Goal: Task Accomplishment & Management: Use online tool/utility

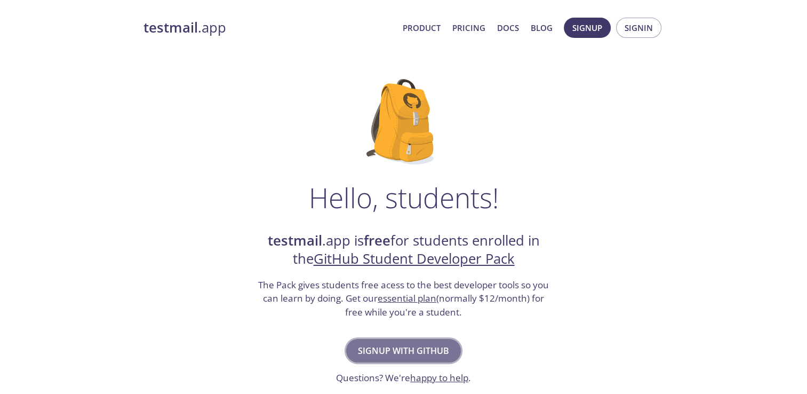
click at [424, 348] on span "Signup with GitHub" at bounding box center [403, 350] width 91 height 15
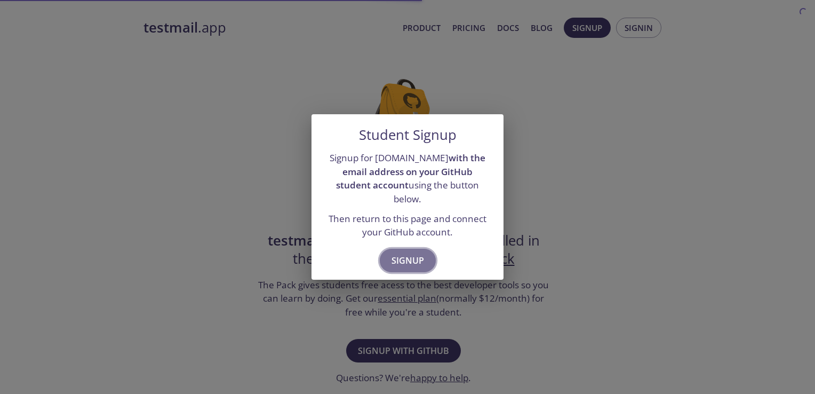
click at [408, 253] on span "Signup" at bounding box center [408, 260] width 33 height 15
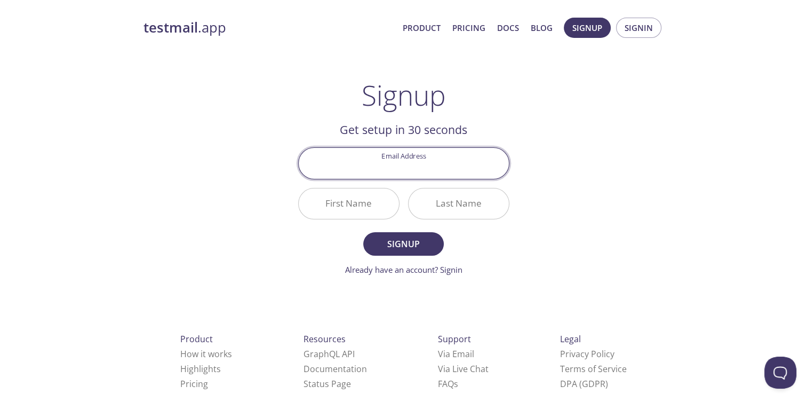
click at [428, 173] on input "Email Address" at bounding box center [404, 163] width 210 height 30
click at [521, 124] on main "Signup Get setup in 30 seconds Email Address First Name Last Name Signup Alread…" at bounding box center [403, 177] width 237 height 197
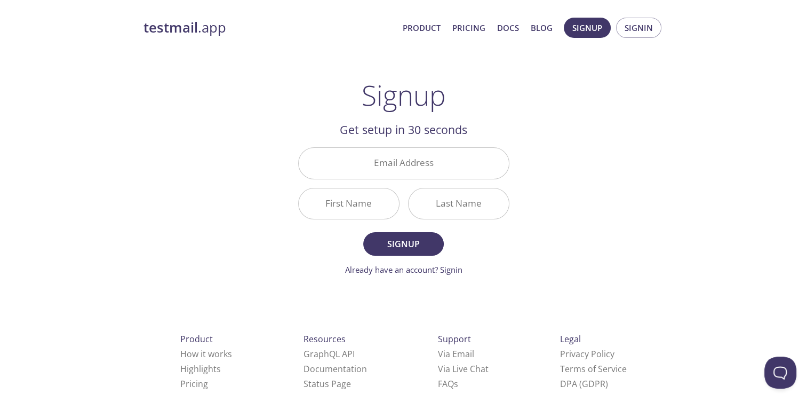
click at [414, 169] on input "Email Address" at bounding box center [404, 163] width 210 height 30
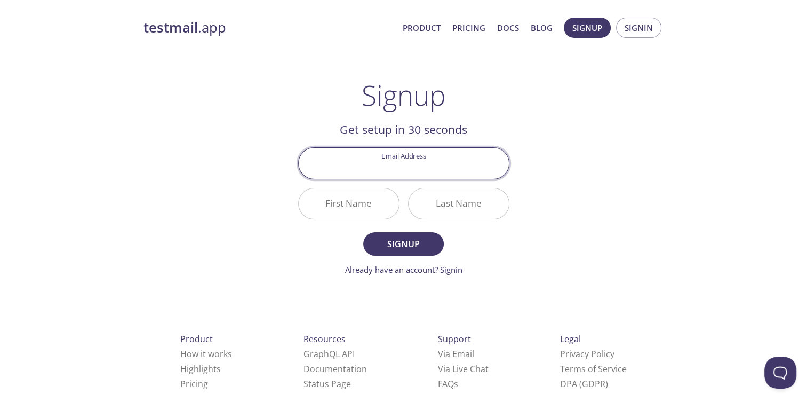
click at [521, 110] on main "Signup Get setup in 30 seconds Email Address First Name Last Name Signup Alread…" at bounding box center [403, 177] width 237 height 197
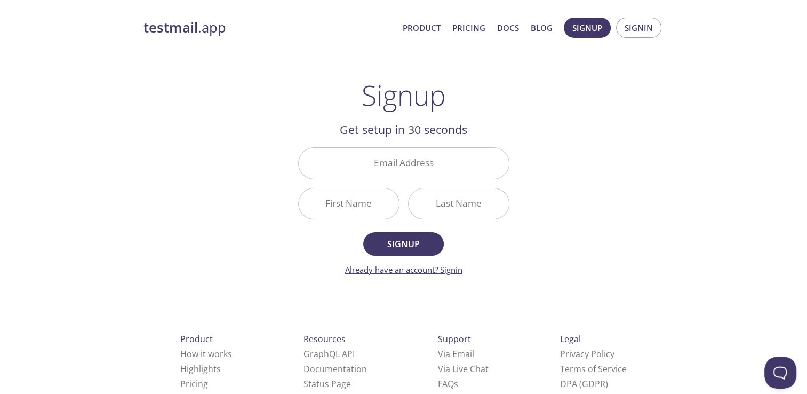
click at [458, 268] on link "Already have an account? Signin" at bounding box center [403, 269] width 117 height 11
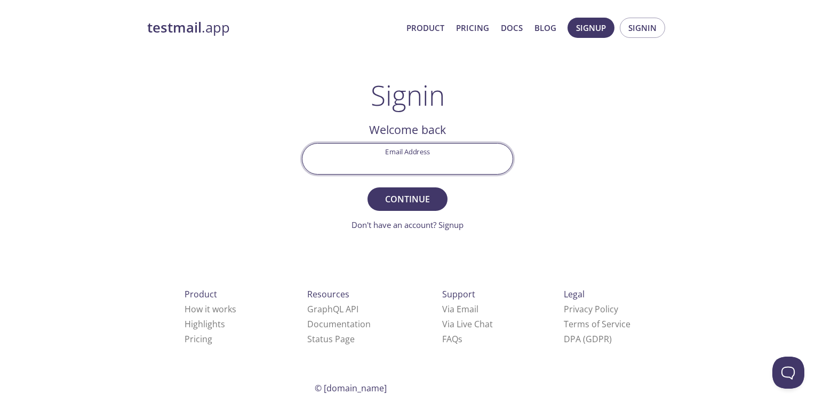
click at [411, 157] on input "Email Address" at bounding box center [408, 159] width 210 height 30
type input "gs02009@ues.edu.sv"
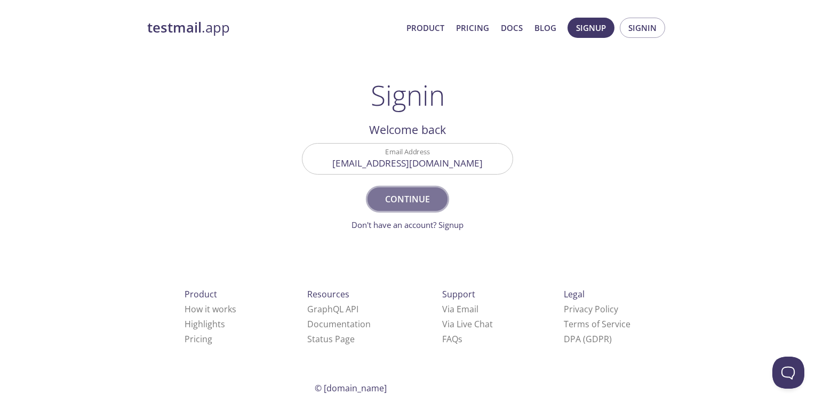
click at [417, 201] on span "Continue" at bounding box center [407, 199] width 57 height 15
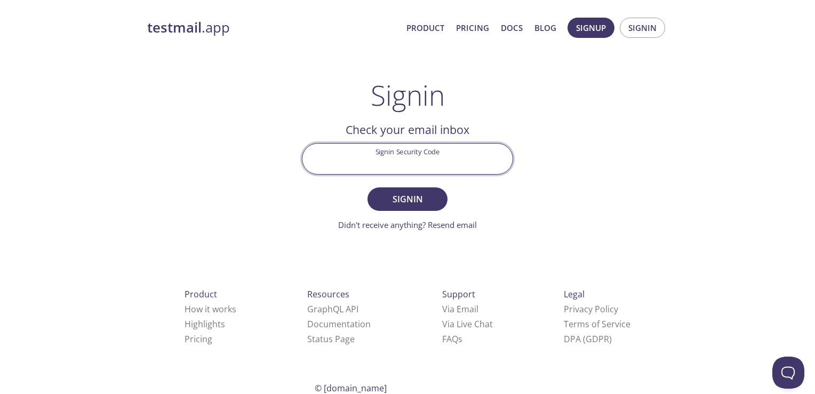
click at [424, 161] on input "Signin Security Code" at bounding box center [408, 159] width 210 height 30
type input "8bjmjrw"
click at [420, 200] on span "Signin" at bounding box center [407, 199] width 57 height 15
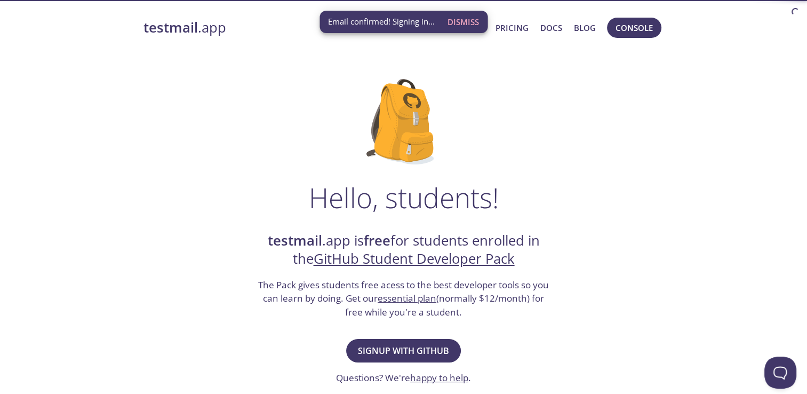
scroll to position [49, 0]
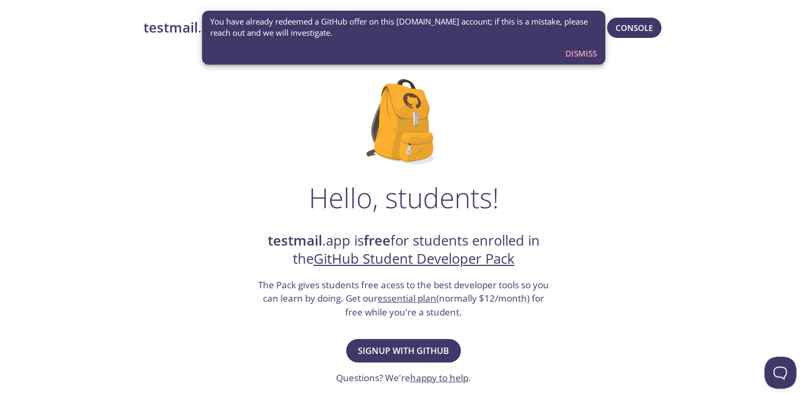
click at [566, 53] on span "Dismiss" at bounding box center [581, 53] width 31 height 14
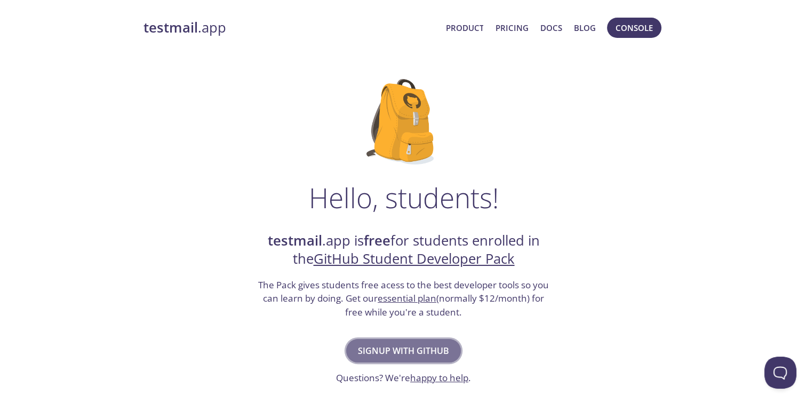
click at [414, 353] on span "Signup with GitHub" at bounding box center [403, 350] width 91 height 15
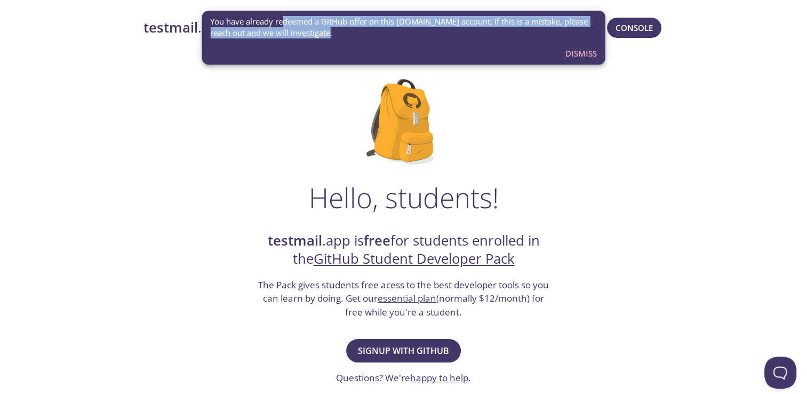
drag, startPoint x: 282, startPoint y: 22, endPoint x: 450, endPoint y: 37, distance: 169.3
click at [450, 37] on span "You have already redeemed a GitHub offer on this [DOMAIN_NAME] account; if this…" at bounding box center [403, 27] width 387 height 23
drag, startPoint x: 450, startPoint y: 37, endPoint x: 590, endPoint y: 50, distance: 139.8
click at [590, 50] on span "Dismiss" at bounding box center [581, 53] width 31 height 14
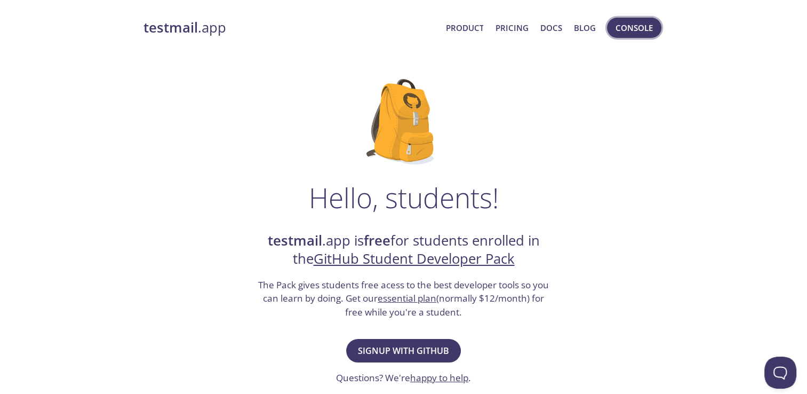
click at [628, 23] on span "Console" at bounding box center [634, 28] width 37 height 14
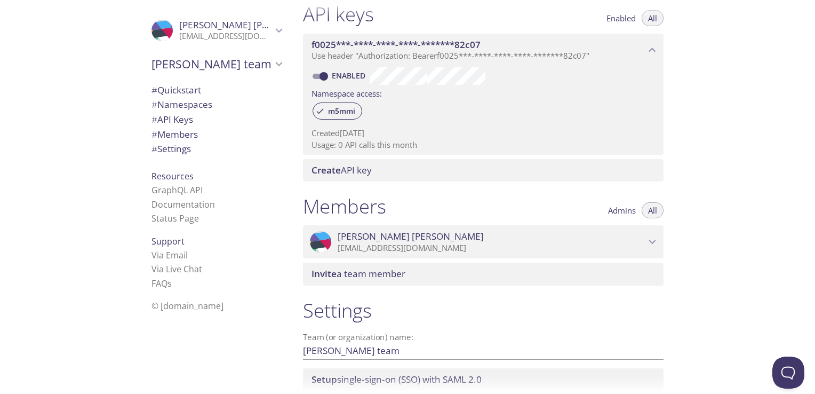
scroll to position [205, 0]
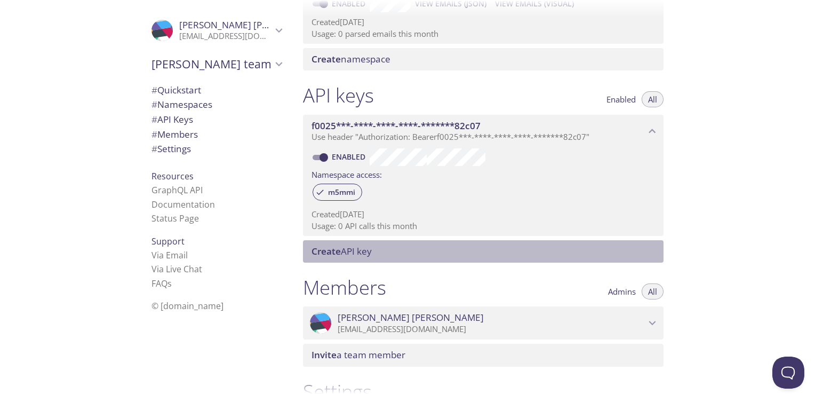
click at [350, 255] on span "Create API key" at bounding box center [342, 251] width 60 height 12
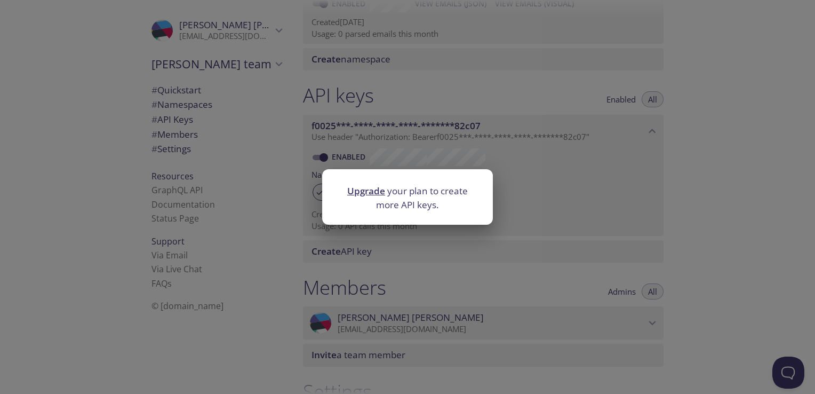
click at [432, 193] on p "Upgrade your plan to create more API keys." at bounding box center [407, 197] width 145 height 27
click at [519, 124] on div "Upgrade your plan to create more API keys." at bounding box center [407, 197] width 815 height 394
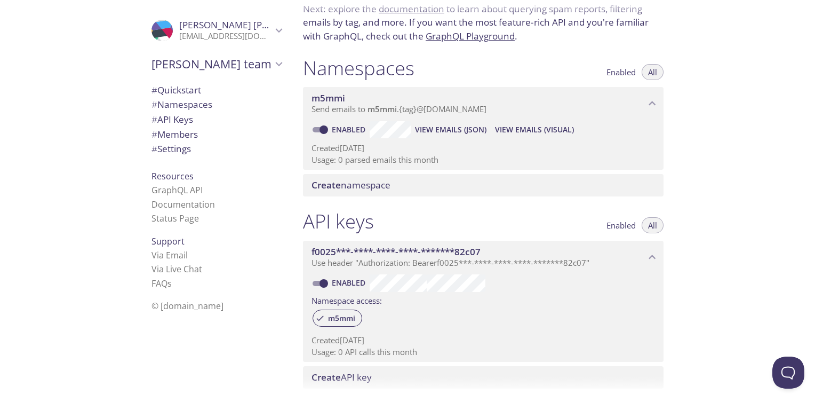
scroll to position [0, 0]
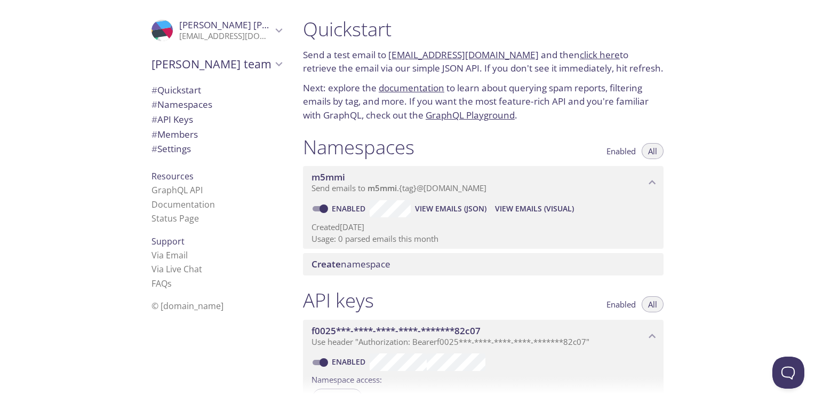
click at [407, 189] on span "Send emails to m5mmi . {tag} @inbox.testmail.app" at bounding box center [399, 187] width 175 height 11
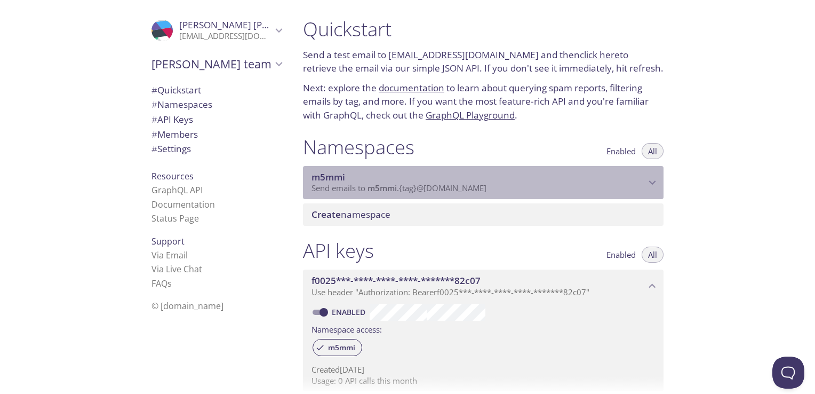
click at [407, 189] on span "Send emails to m5mmi . {tag} @inbox.testmail.app" at bounding box center [399, 187] width 175 height 11
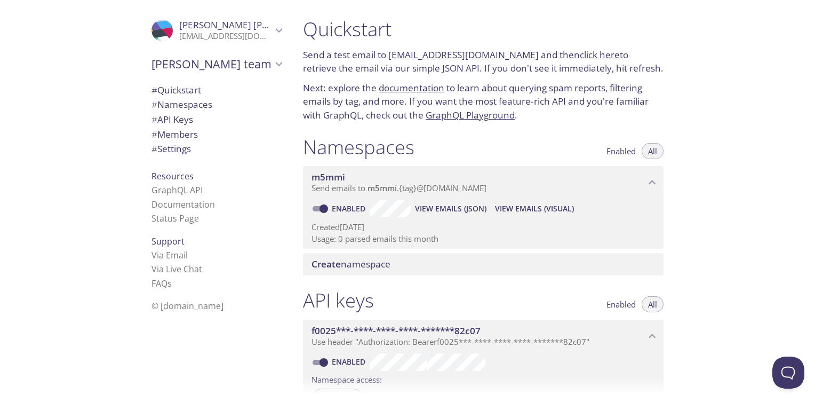
click at [618, 145] on button "Enabled" at bounding box center [621, 151] width 42 height 16
click at [665, 145] on div "Namespaces Enabled All m5mmi Send emails to m5mmi . {tag} @inbox.testmail.app E…" at bounding box center [484, 206] width 378 height 154
click at [657, 146] on button "All" at bounding box center [653, 151] width 22 height 16
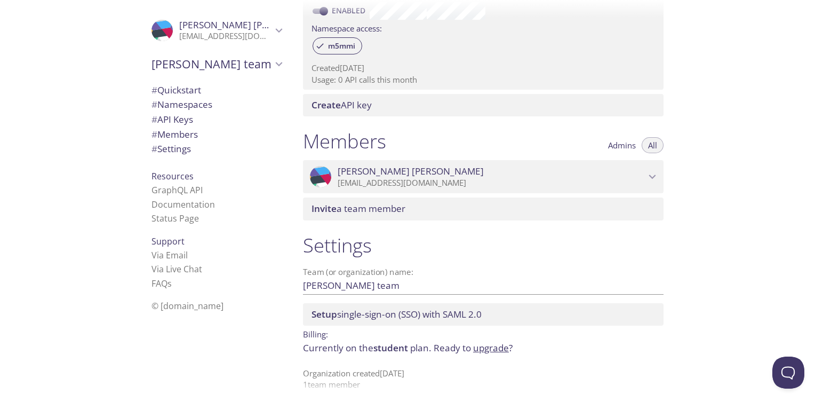
scroll to position [365, 0]
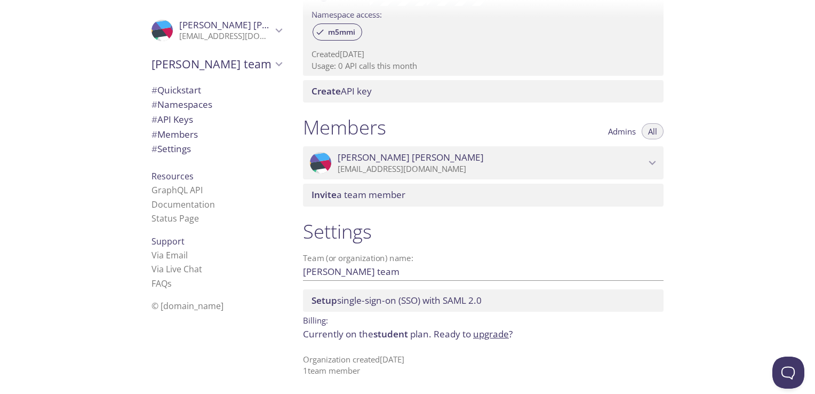
click at [218, 121] on span "# API Keys" at bounding box center [217, 120] width 130 height 14
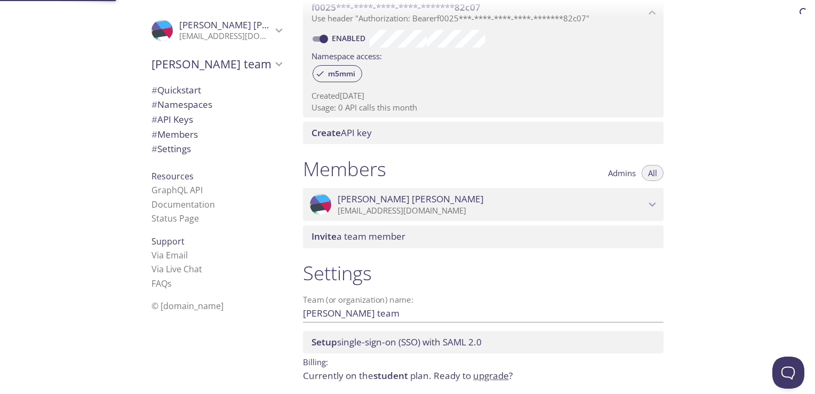
scroll to position [288, 0]
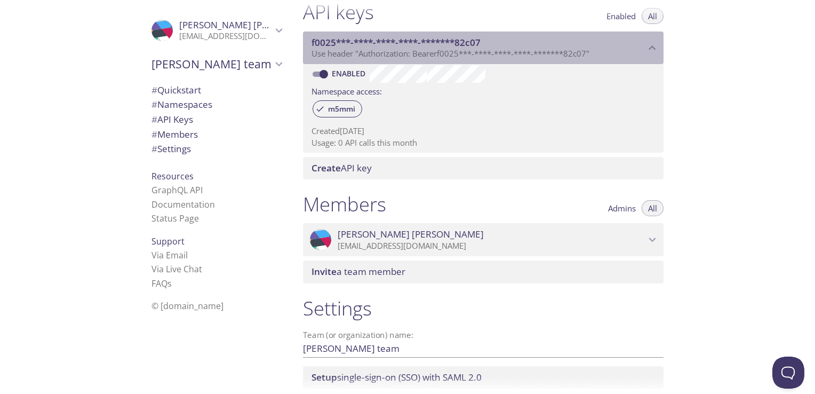
click at [633, 50] on p "Use header "Authorization: Bearer f0025***-****-****-****-*******82c07 "" at bounding box center [479, 54] width 334 height 11
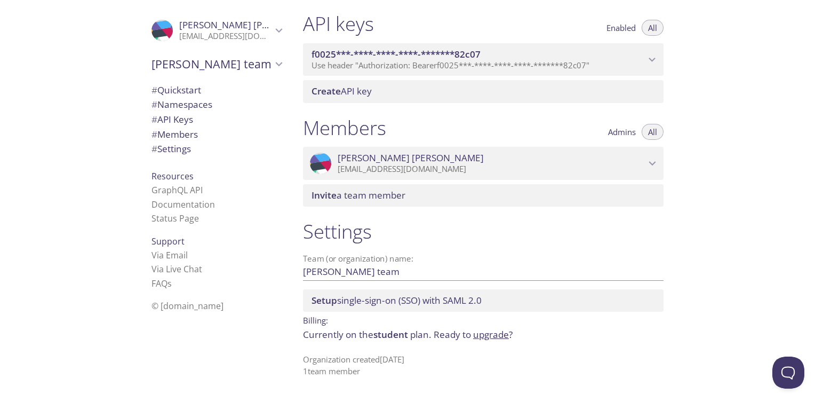
scroll to position [276, 0]
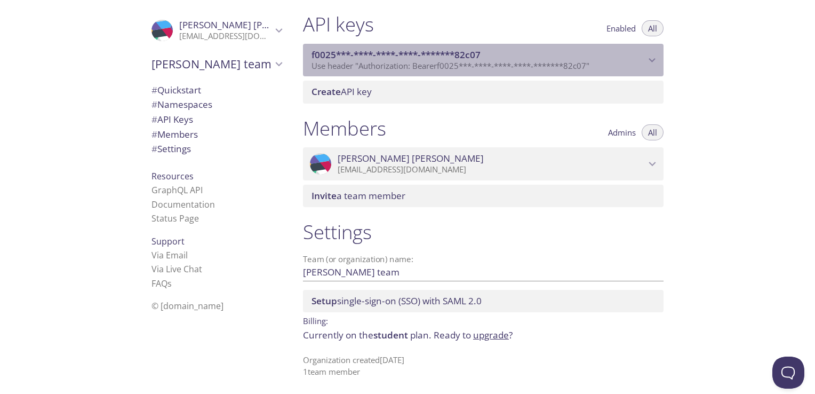
click at [623, 61] on p "Use header "Authorization: Bearer f0025***-****-****-****-*******82c07 "" at bounding box center [479, 66] width 334 height 11
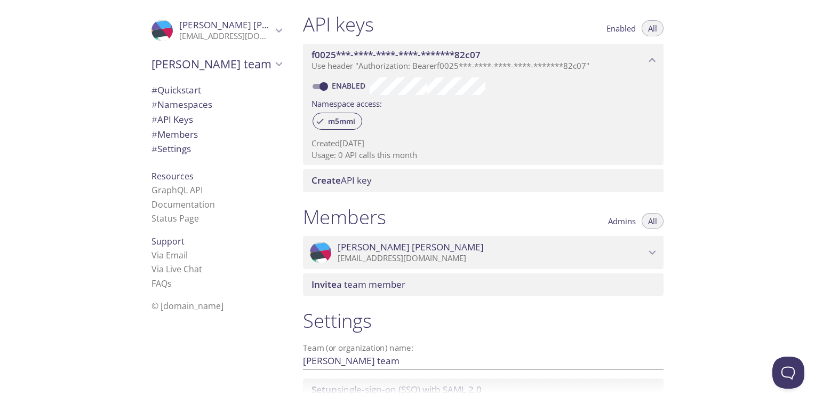
scroll to position [288, 0]
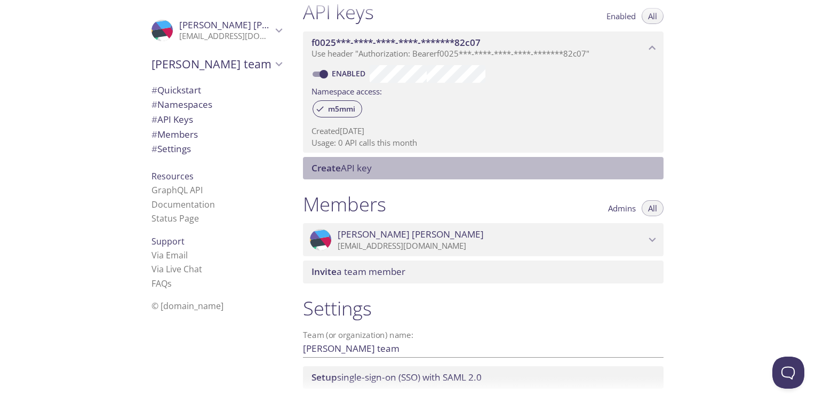
click at [367, 174] on div "Create API key" at bounding box center [483, 168] width 361 height 22
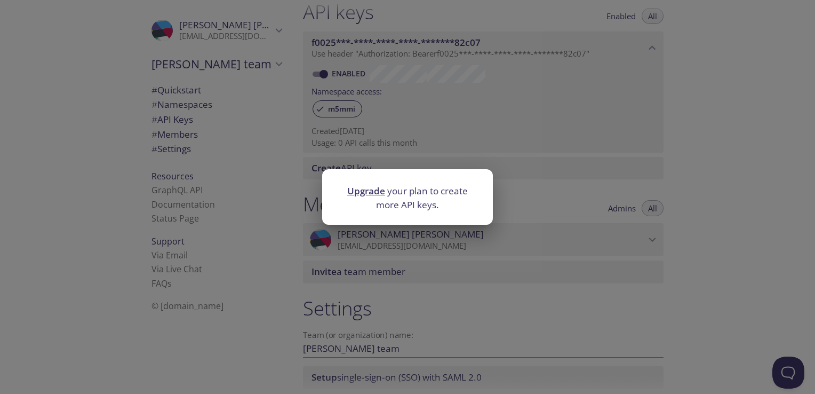
click at [619, 164] on div "Upgrade your plan to create more API keys." at bounding box center [407, 197] width 815 height 394
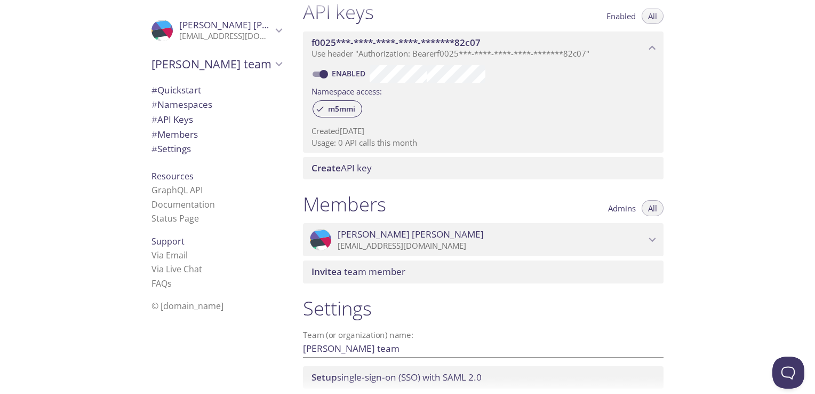
scroll to position [128, 0]
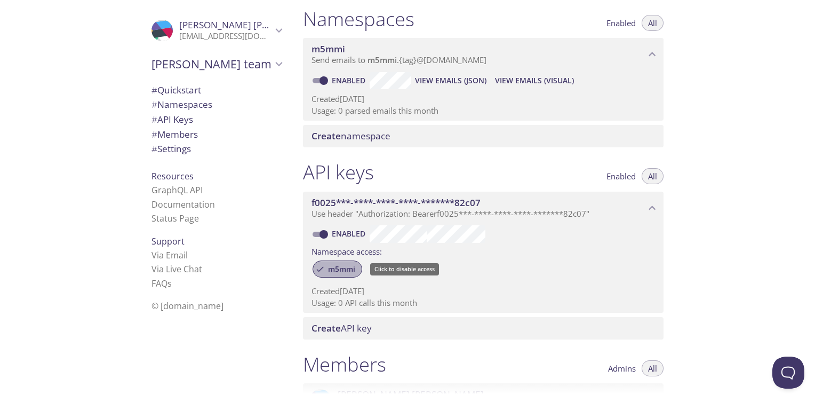
click at [342, 270] on span "m5mmi" at bounding box center [342, 269] width 40 height 10
click at [330, 274] on div "m5mmi" at bounding box center [338, 268] width 50 height 17
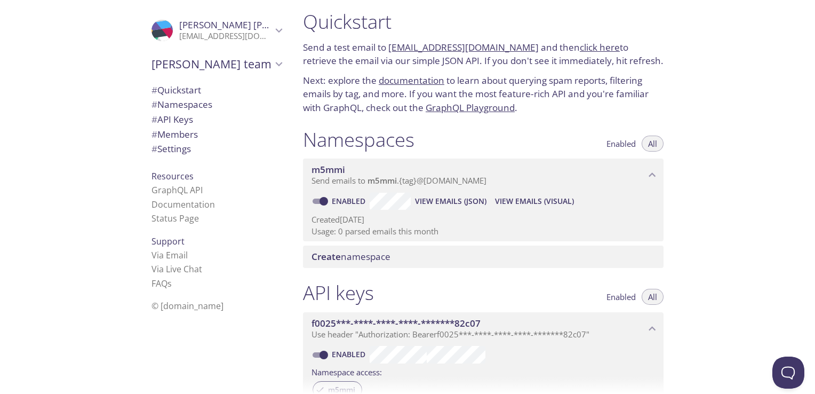
scroll to position [0, 0]
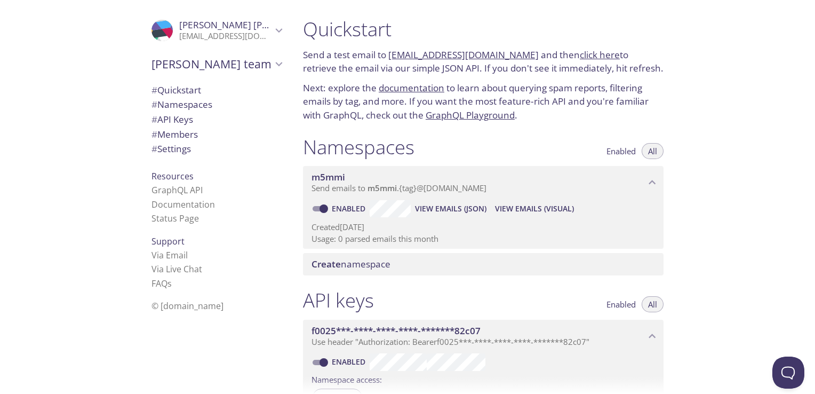
click at [195, 150] on span "# Settings" at bounding box center [217, 149] width 130 height 14
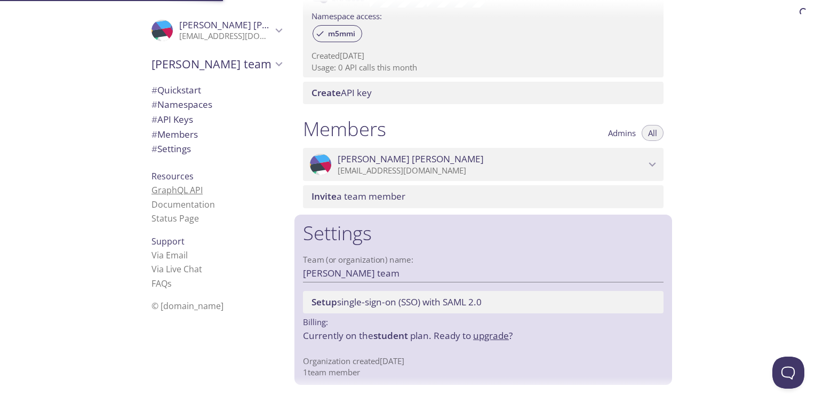
scroll to position [365, 0]
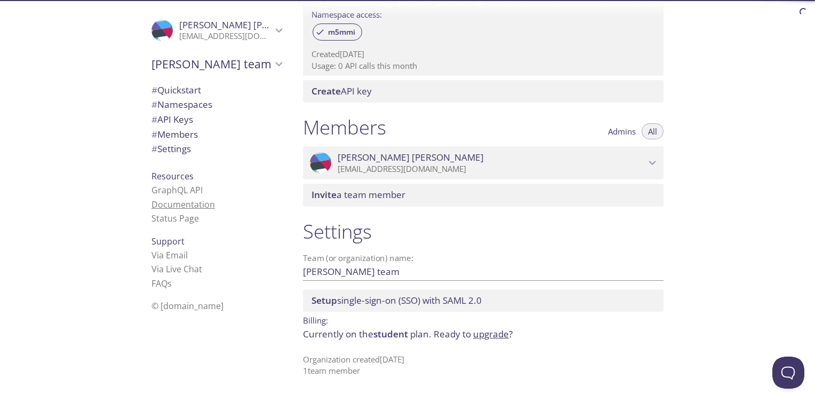
click at [192, 204] on link "Documentation" at bounding box center [184, 205] width 64 height 12
